Goal: Task Accomplishment & Management: Use online tool/utility

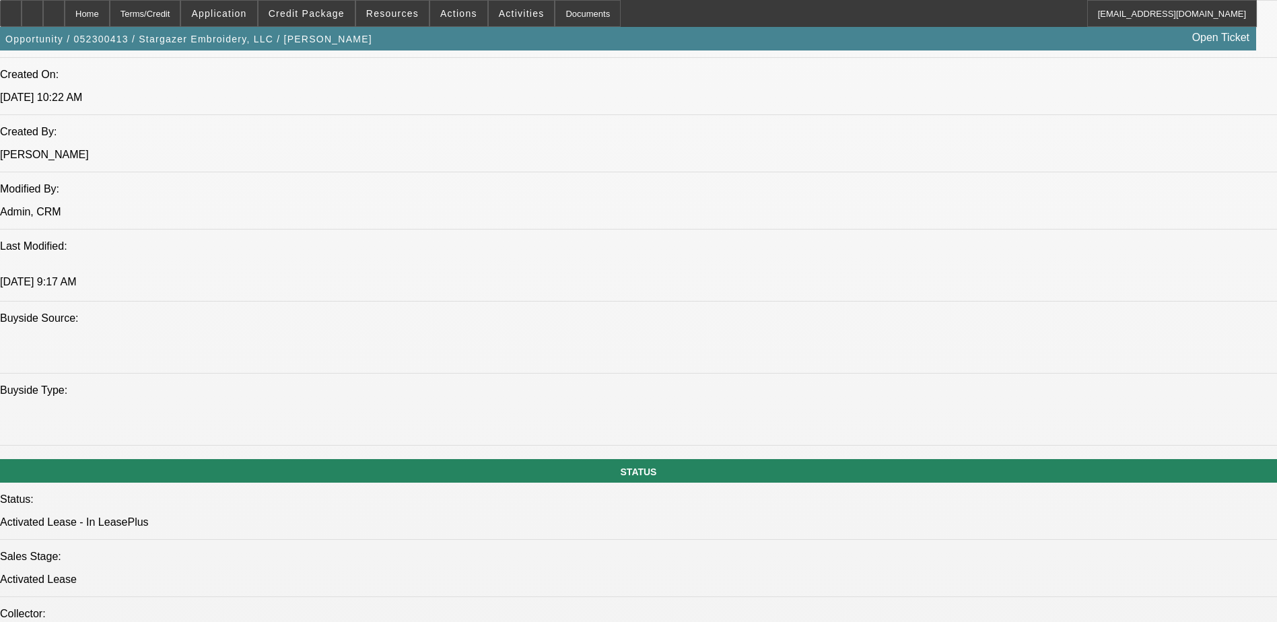
select select "0"
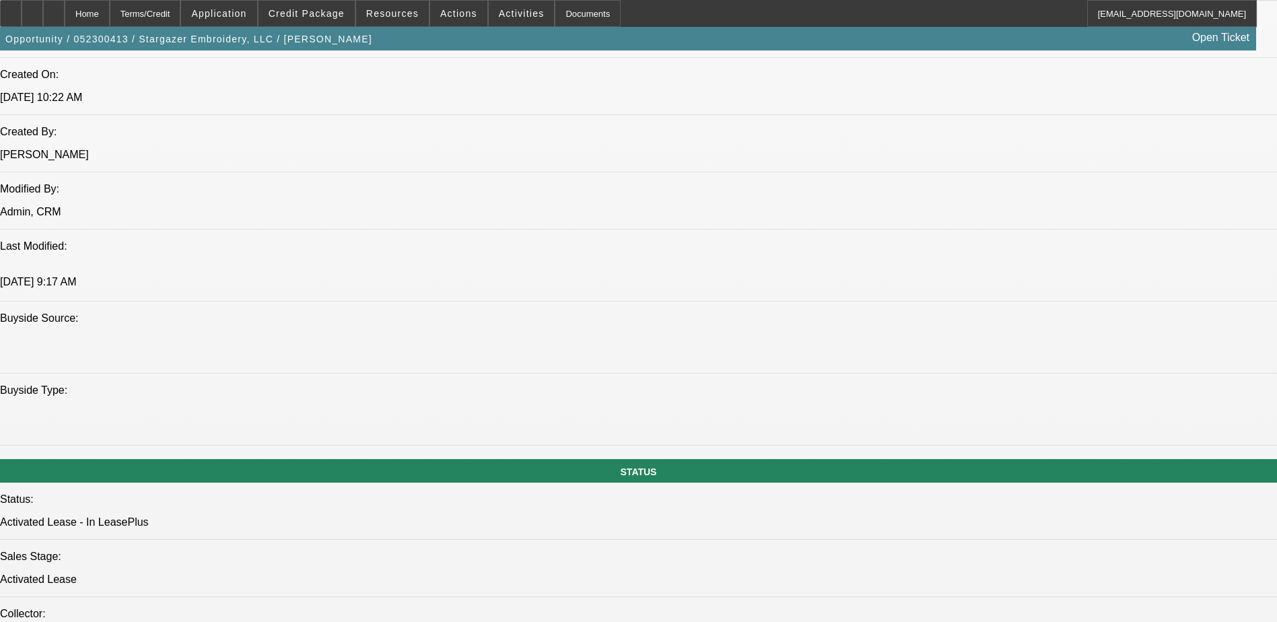
select select "0"
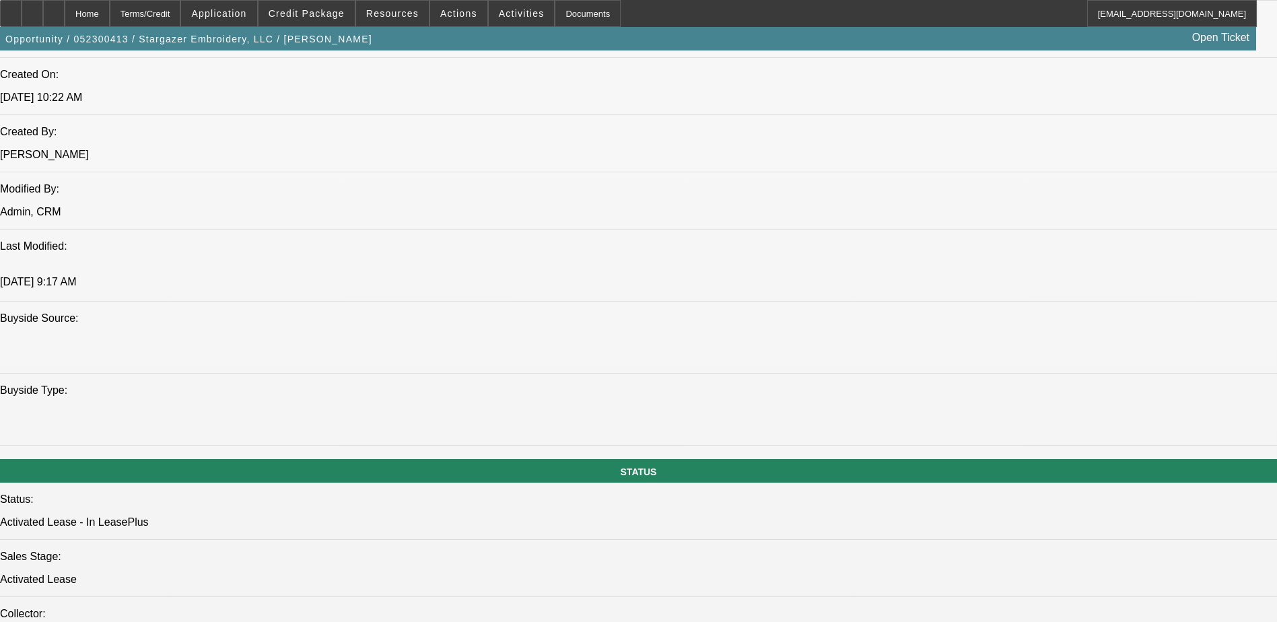
select select "0"
select select "1"
select select "6"
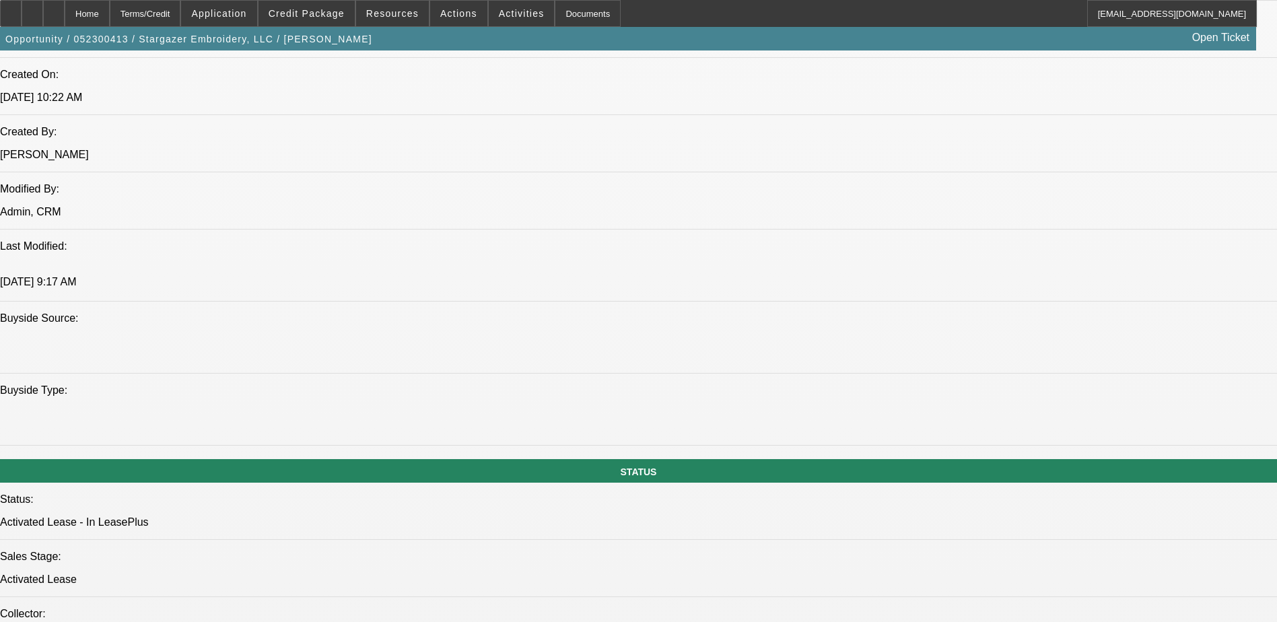
select select "1"
select select "6"
select select "1"
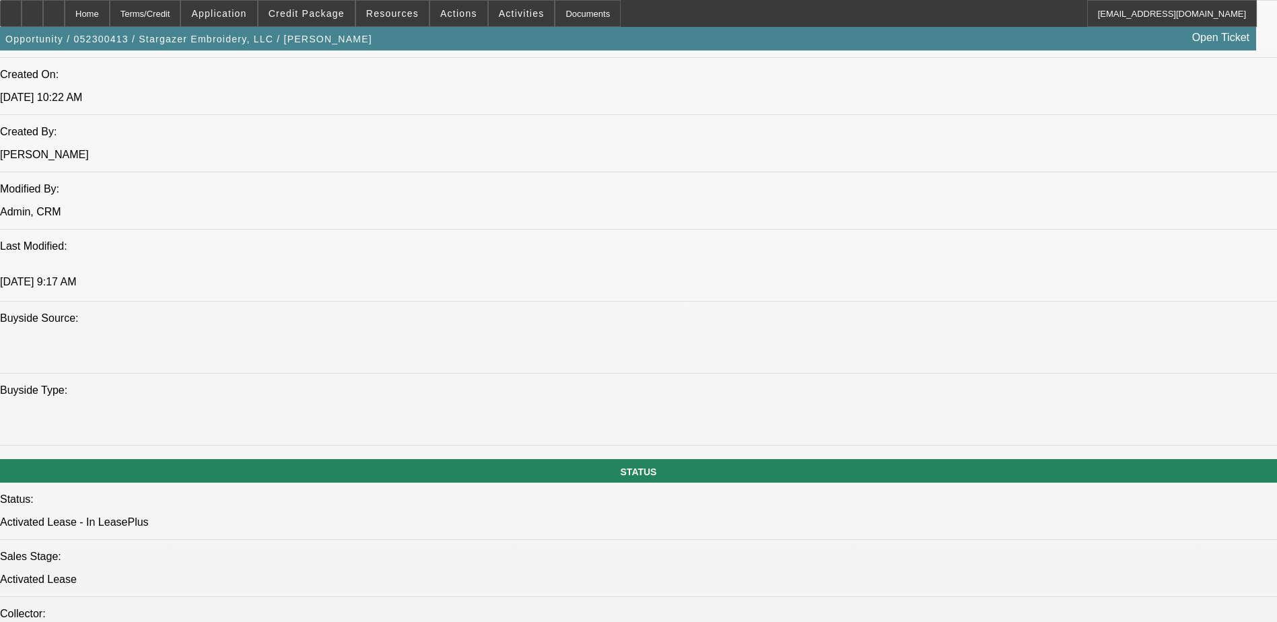
select select "6"
select select "1"
select select "6"
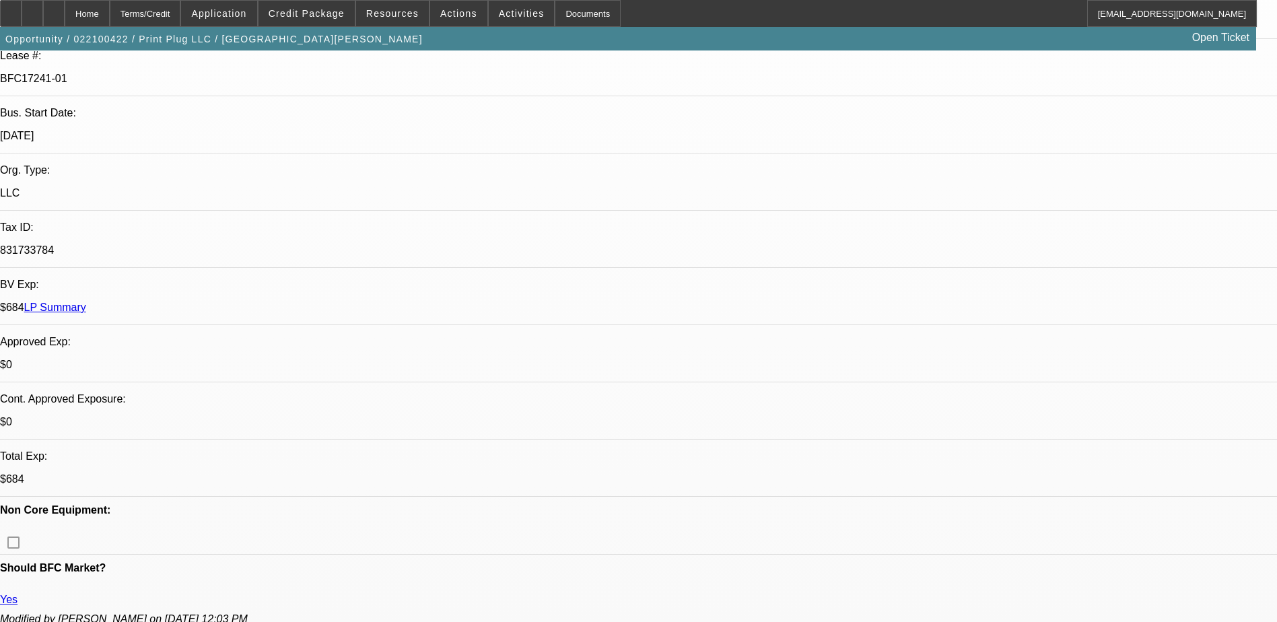
select select "0"
select select "0.1"
select select "0"
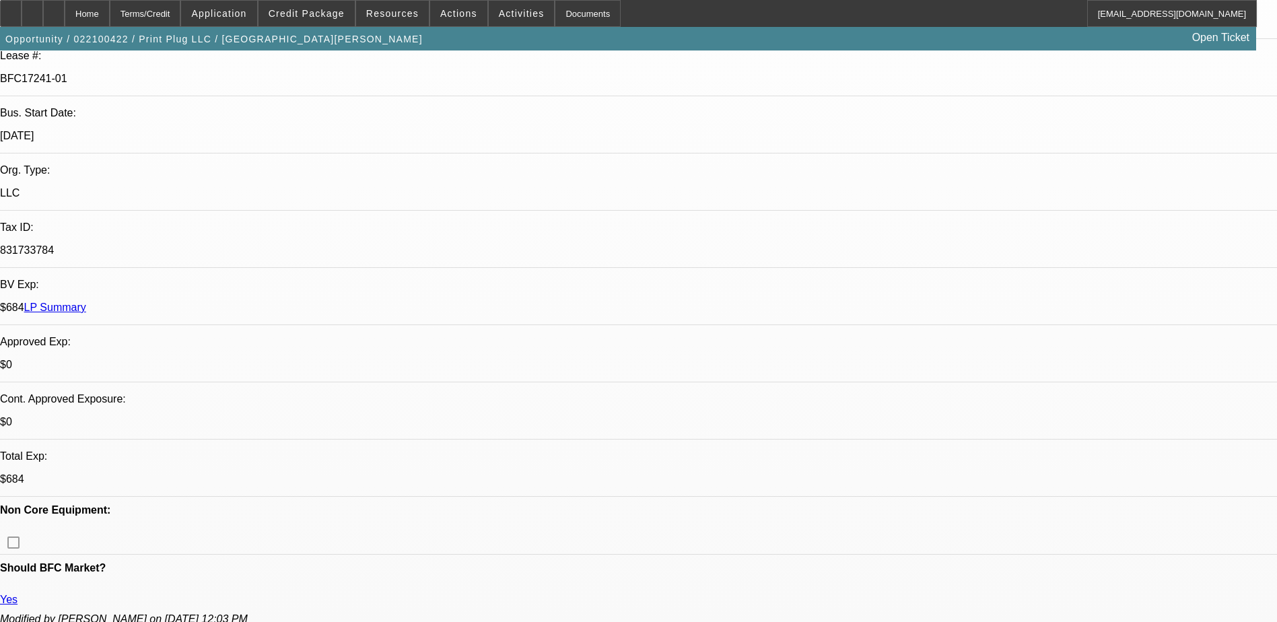
select select "0.1"
select select "0"
select select "0.1"
select select "0"
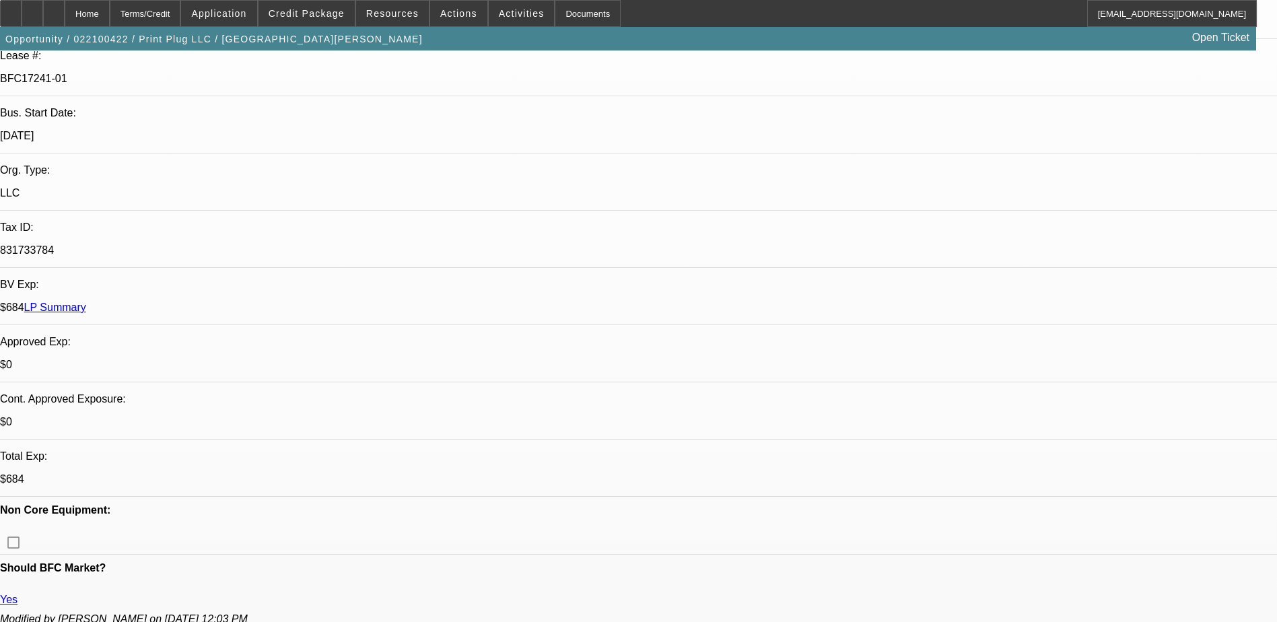
select select "0"
select select "0.1"
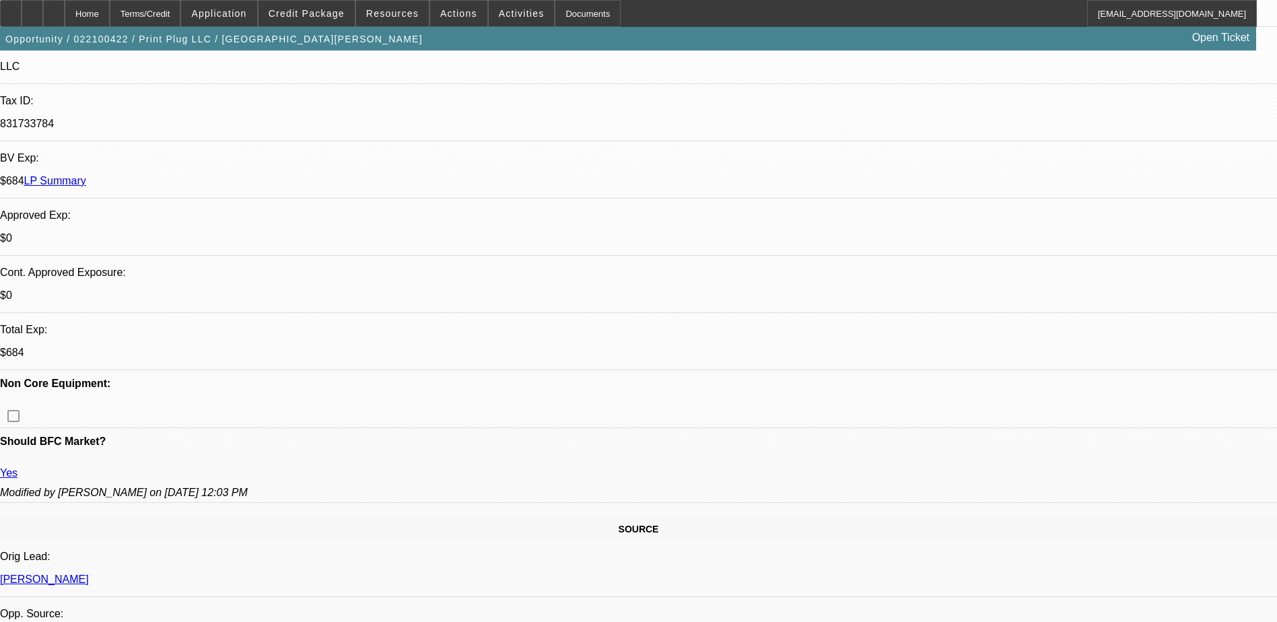
select select "1"
select select "4"
select select "1"
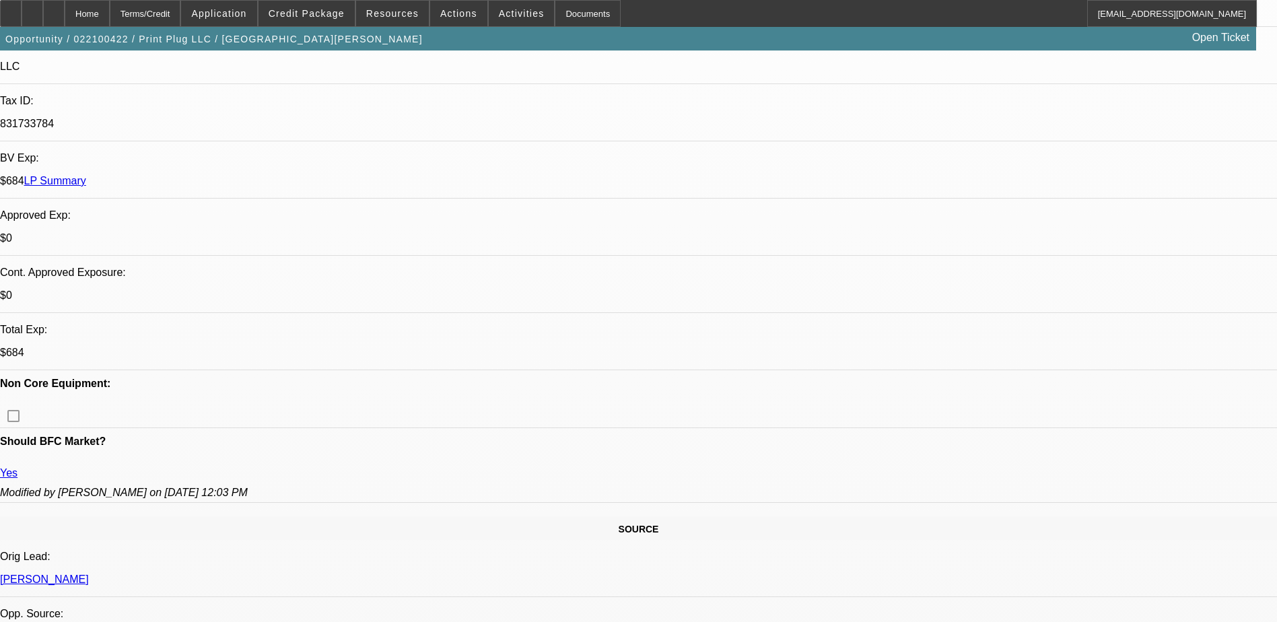
select select "4"
select select "1"
select select "4"
select select "1"
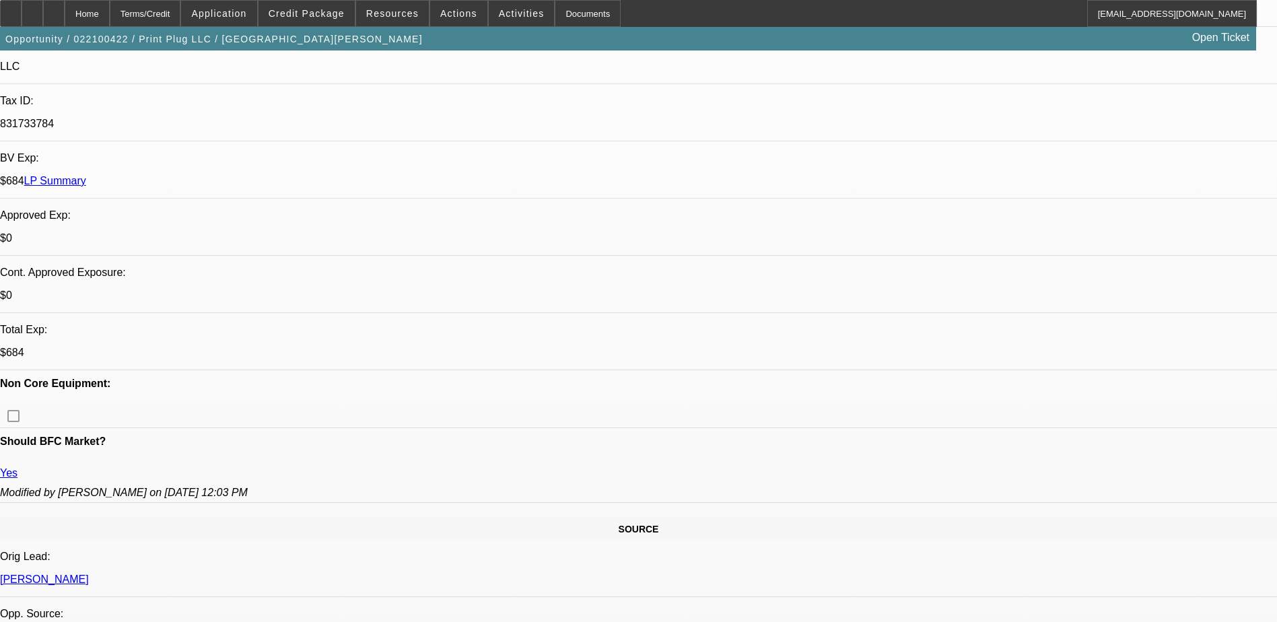
select select "1"
select select "4"
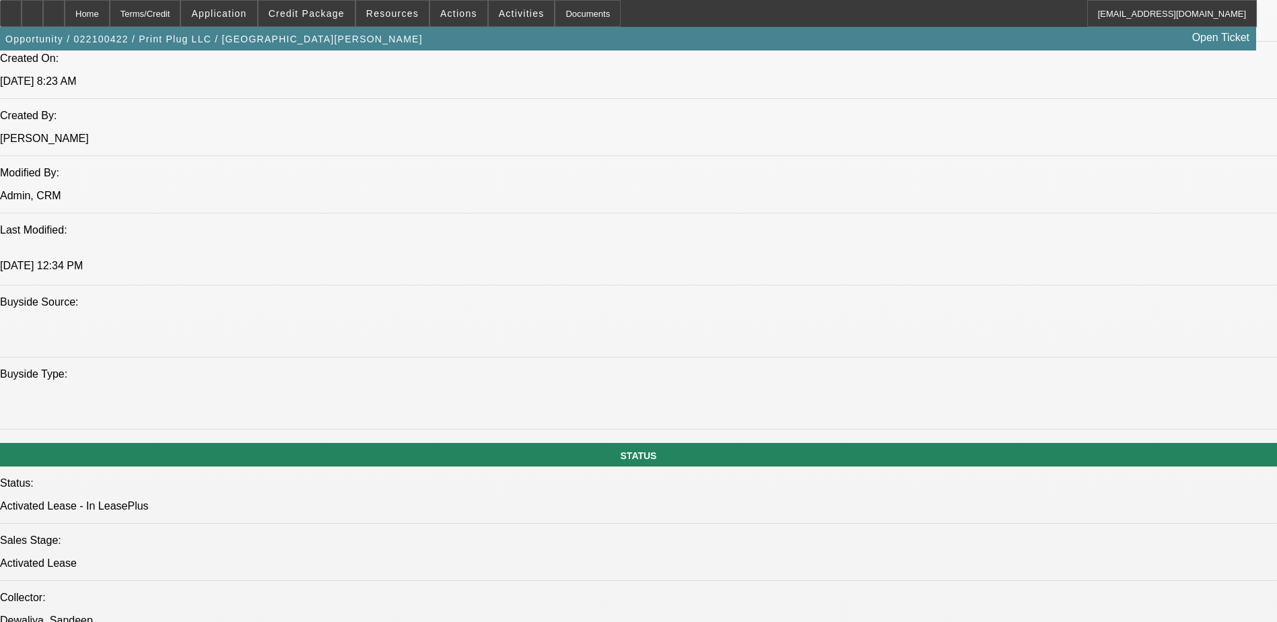
scroll to position [1144, 0]
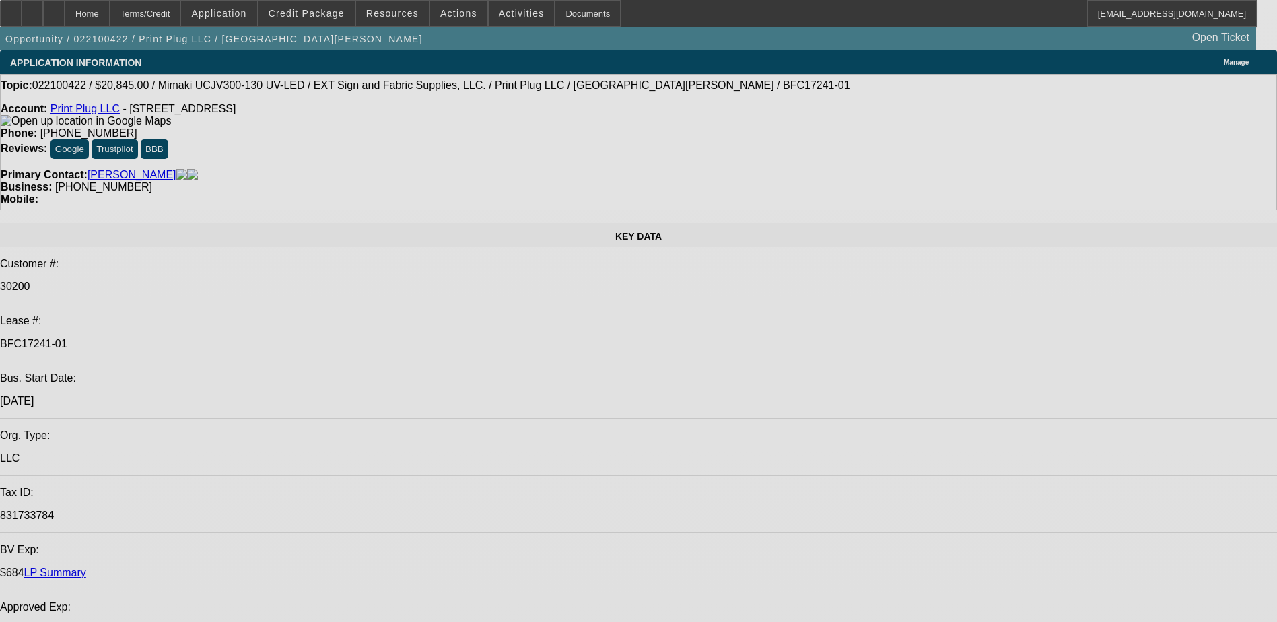
select select "0"
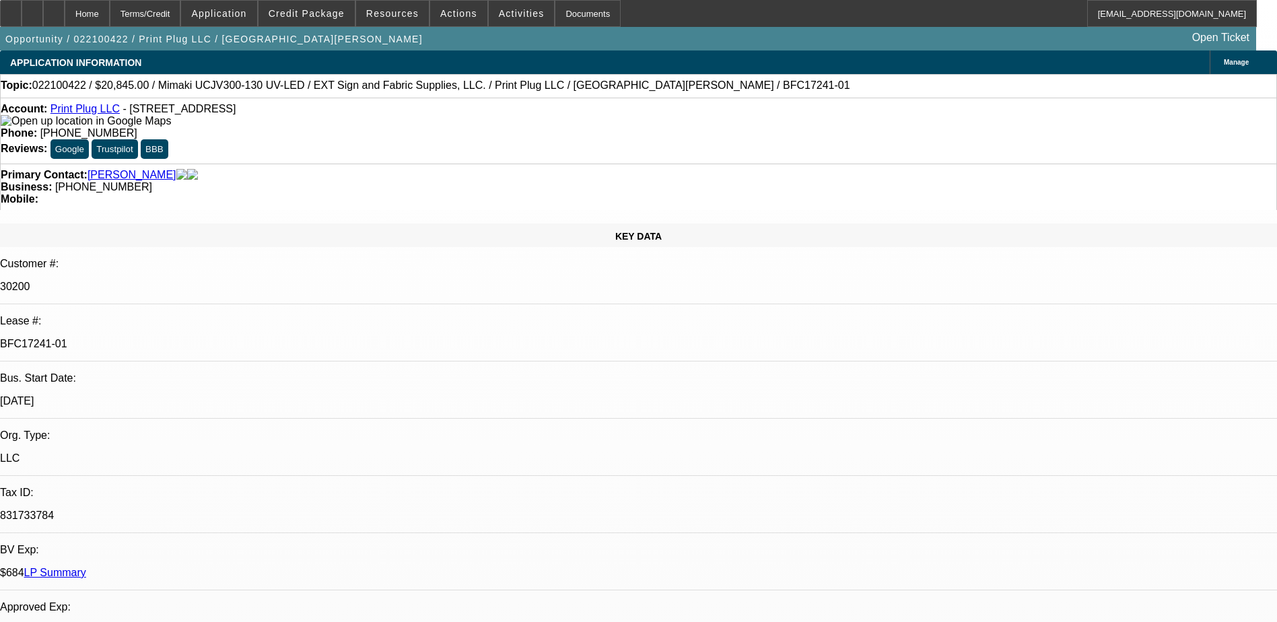
select select "0.1"
select select "0"
select select "0.1"
select select "0"
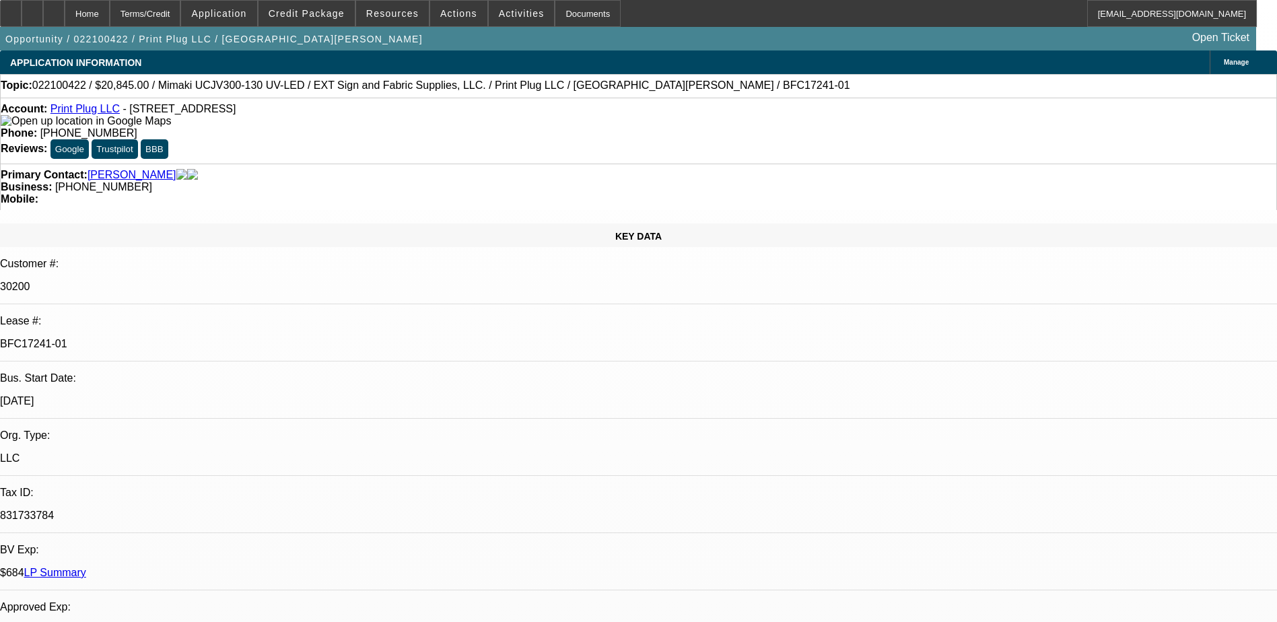
select select "0"
select select "0.1"
select select "0"
select select "0.1"
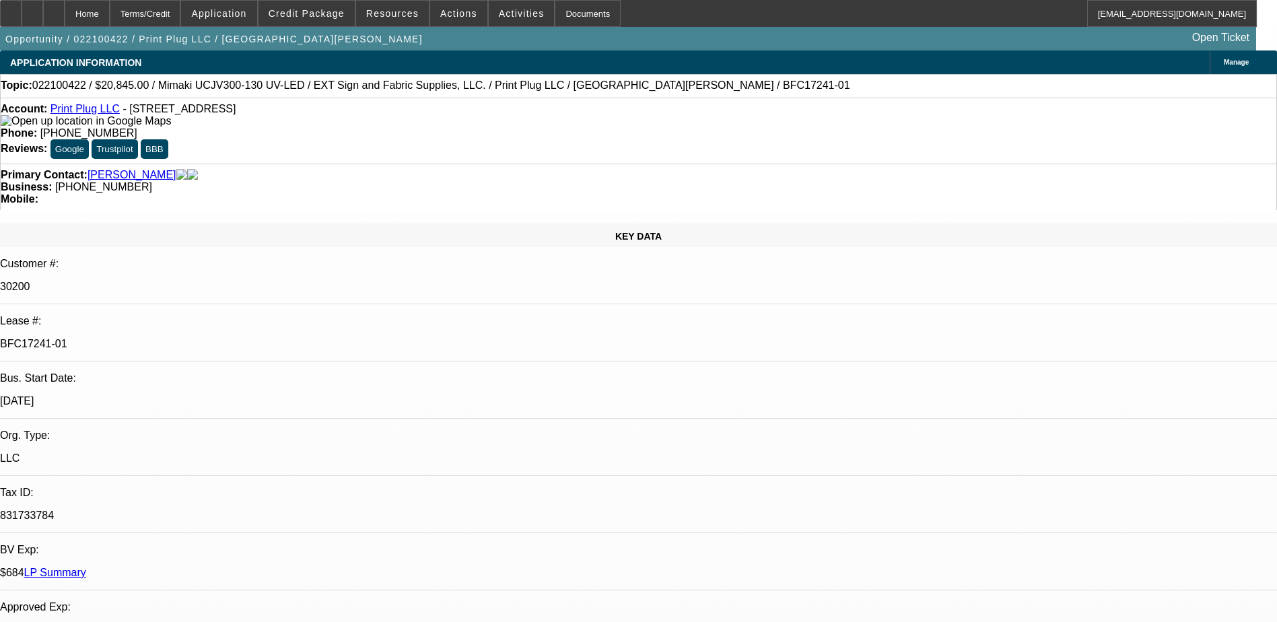
select select "1"
select select "4"
select select "1"
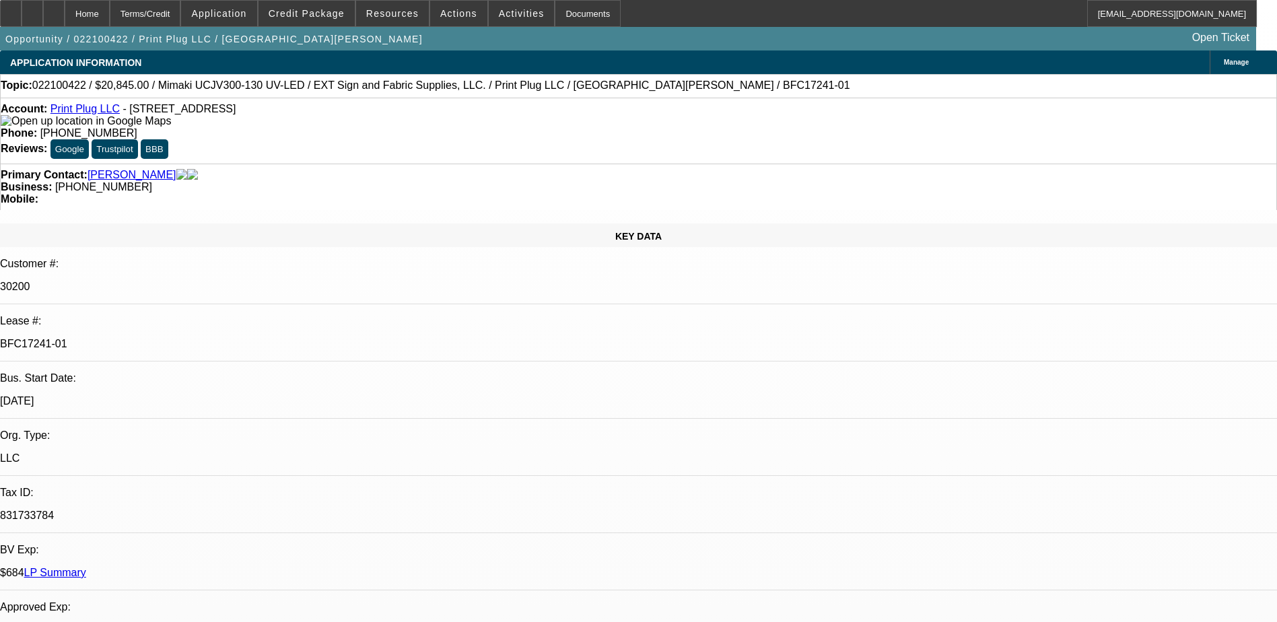
select select "4"
select select "1"
select select "4"
select select "1"
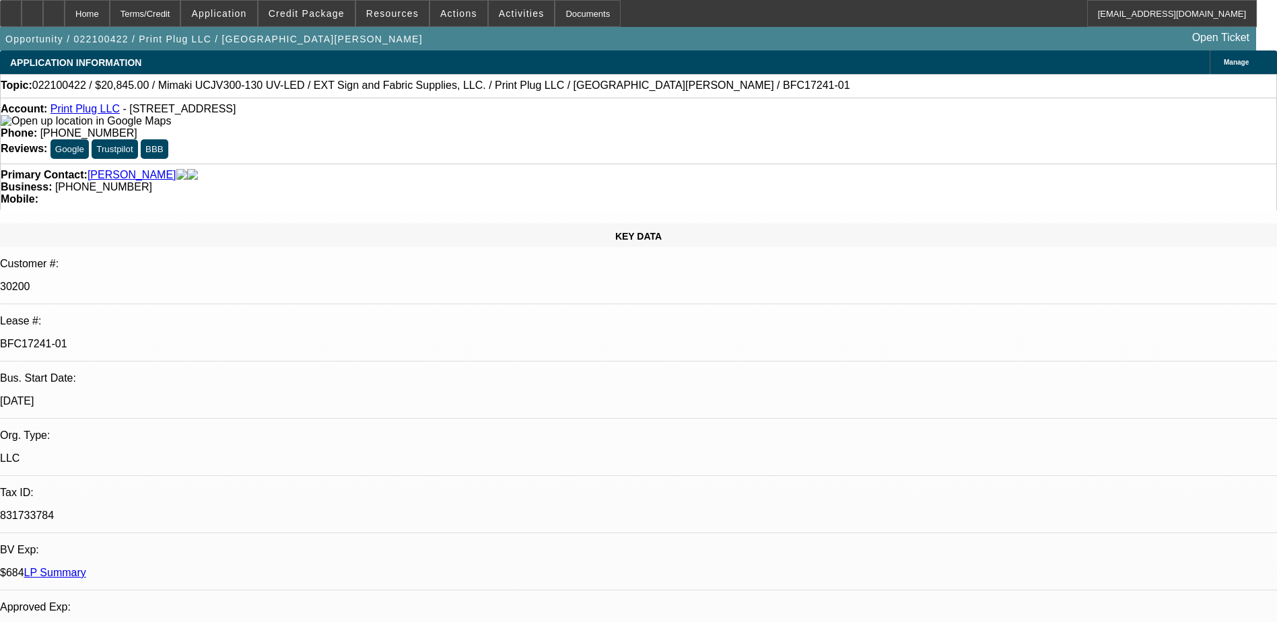
select select "1"
select select "4"
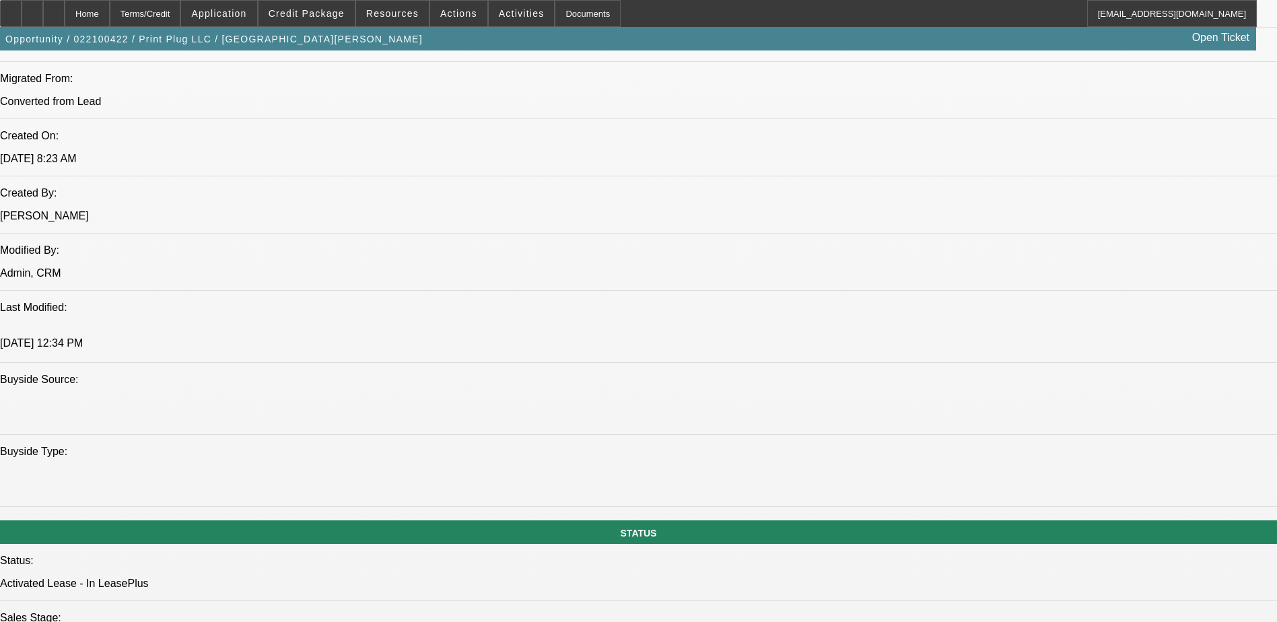
scroll to position [1077, 0]
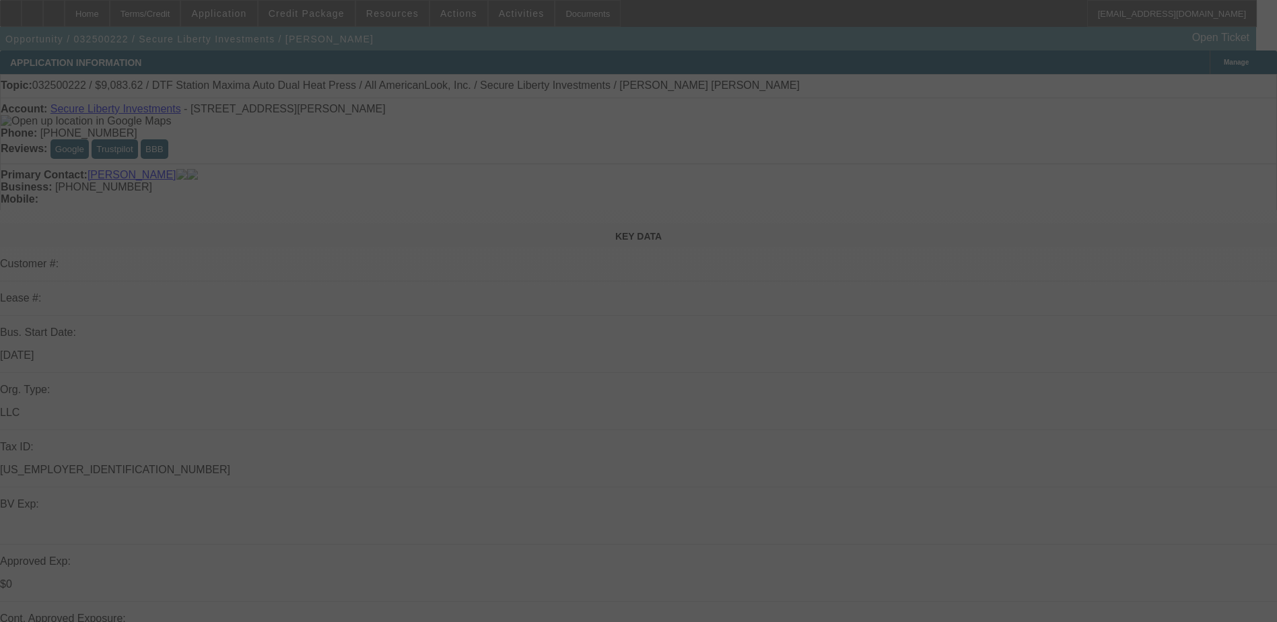
select select "0.1"
select select "2"
select select "0.1"
select select "4"
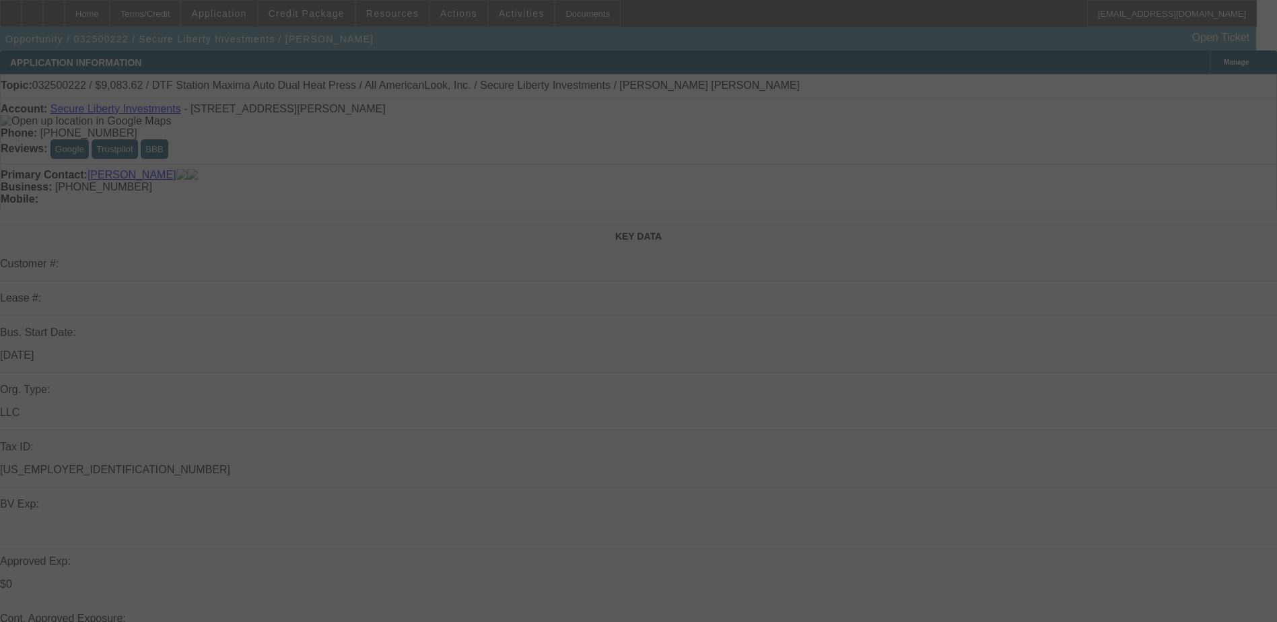
select select "0"
select select "2"
select select "0.1"
select select "4"
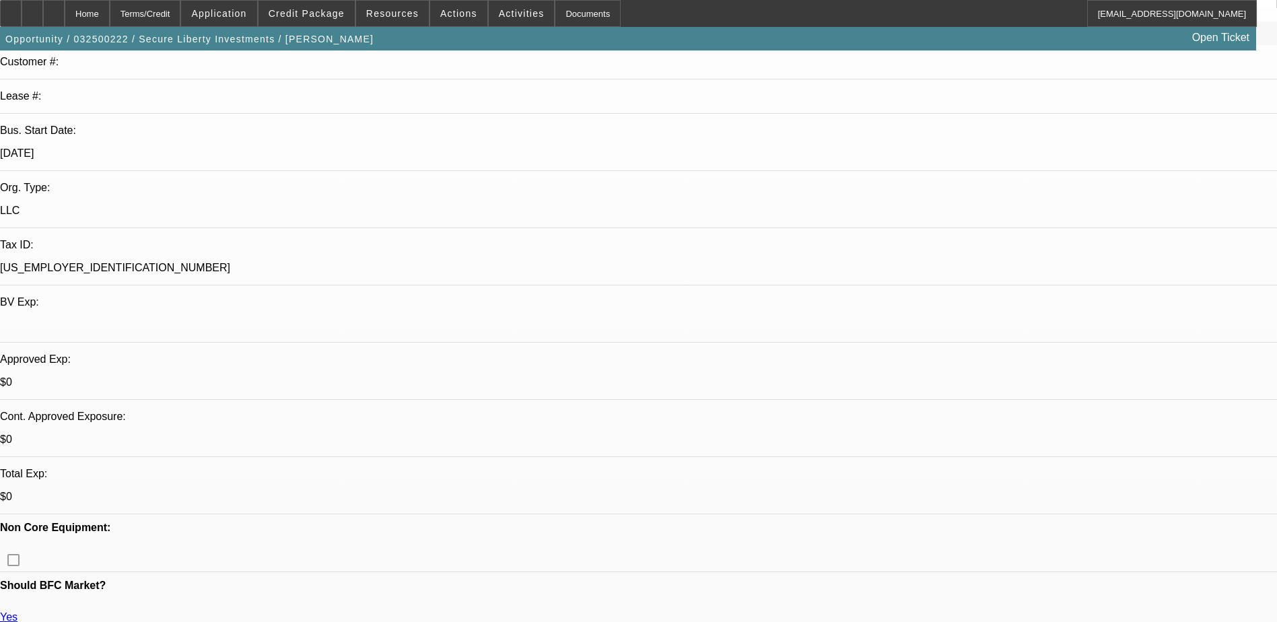
scroll to position [269, 0]
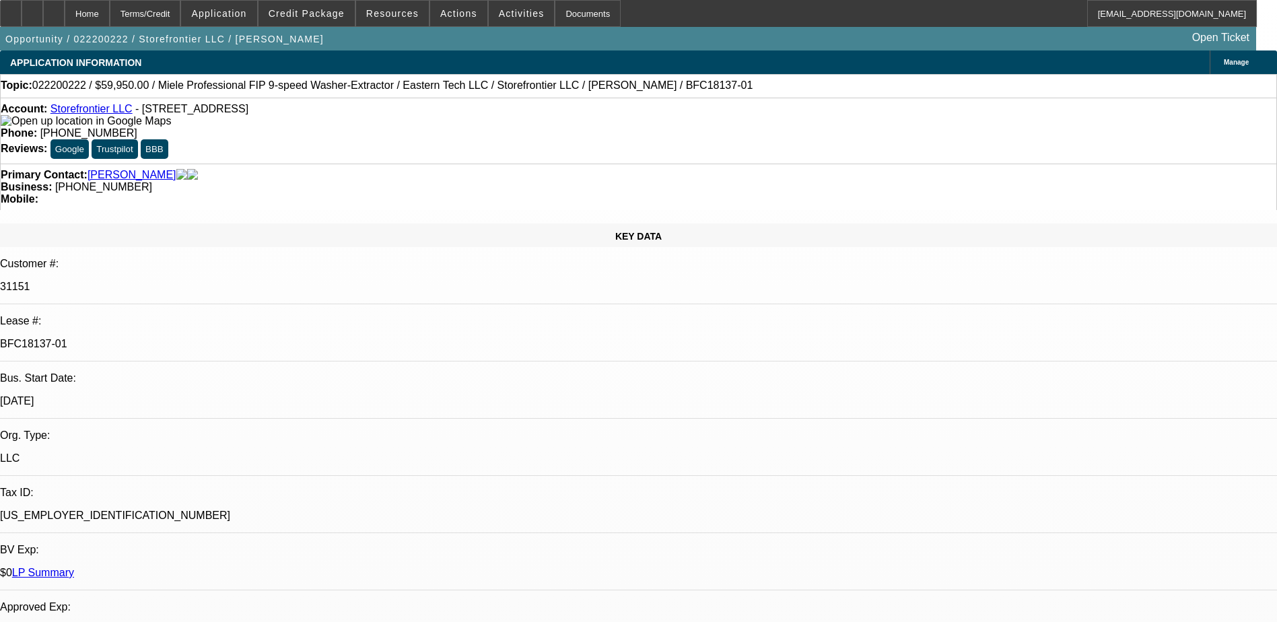
select select "0"
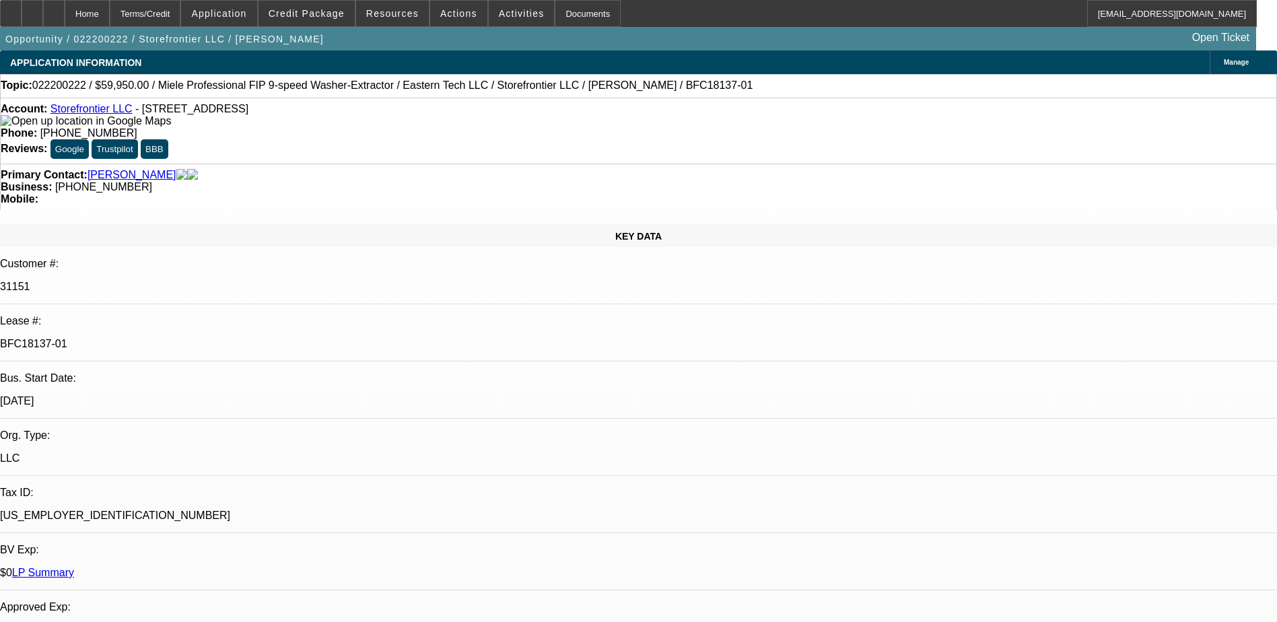
select select "0"
select select "0.1"
select select "0"
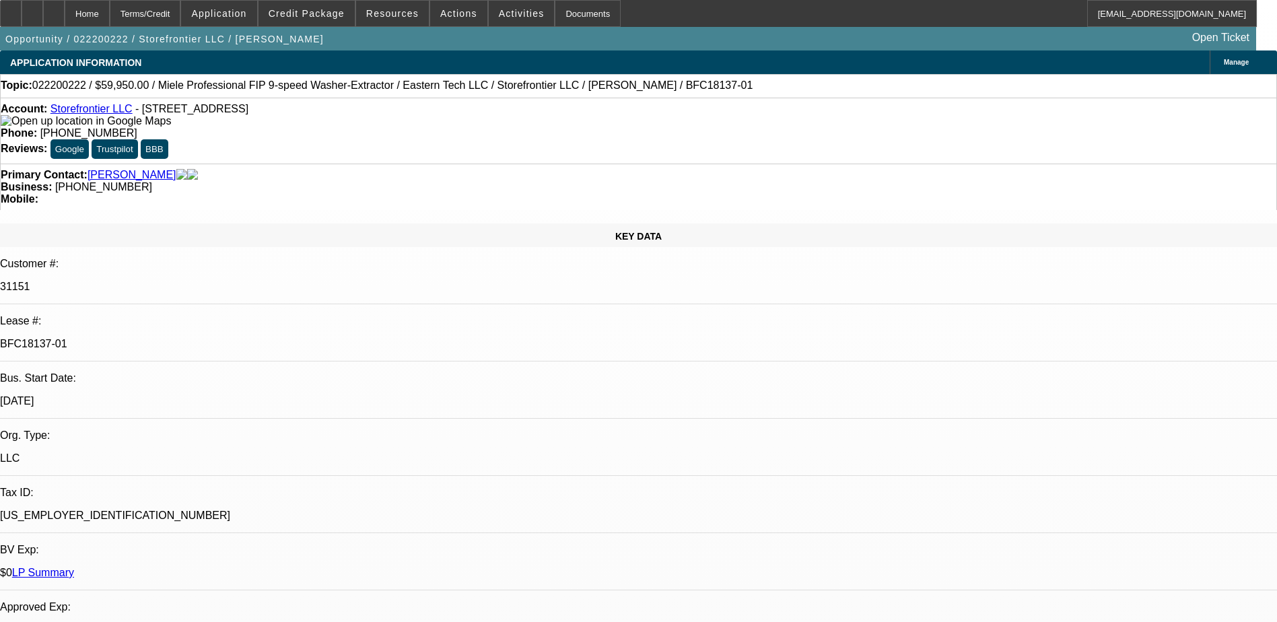
select select "0"
select select "0.1"
select select "1"
select select "6"
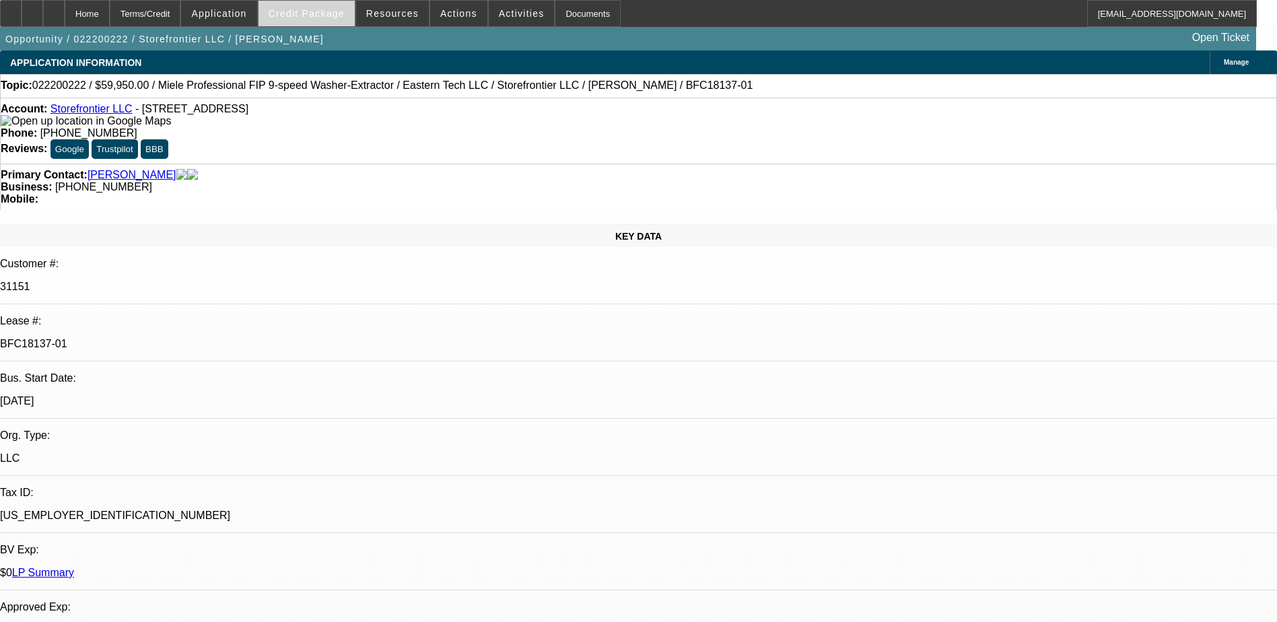
select select "1"
select select "2"
select select "1"
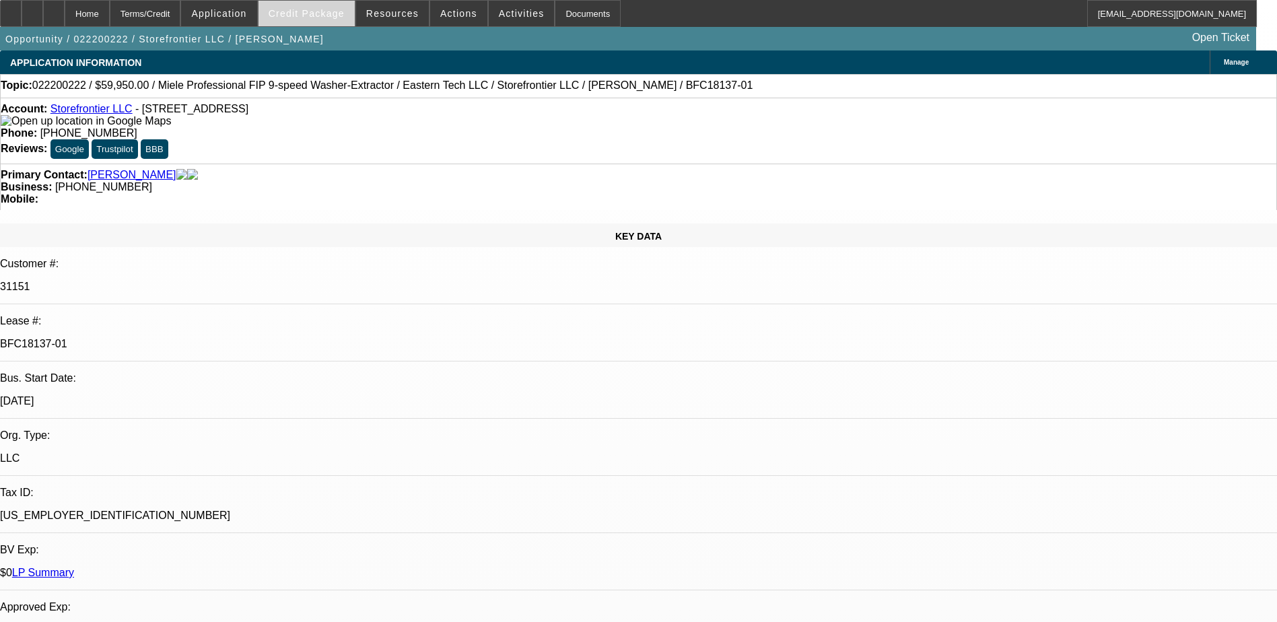
select select "4"
select select "1"
select select "4"
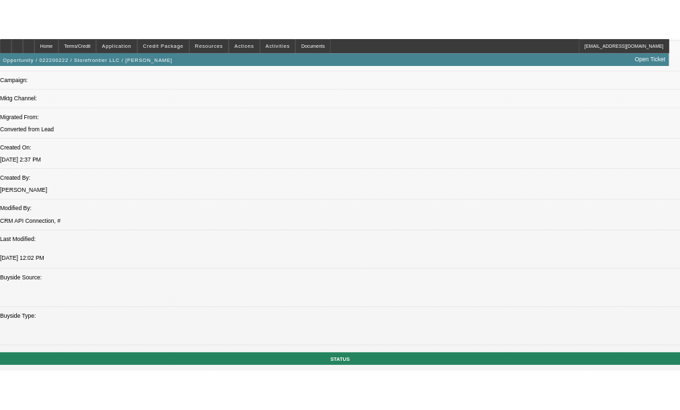
scroll to position [1009, 0]
